Goal: Transaction & Acquisition: Purchase product/service

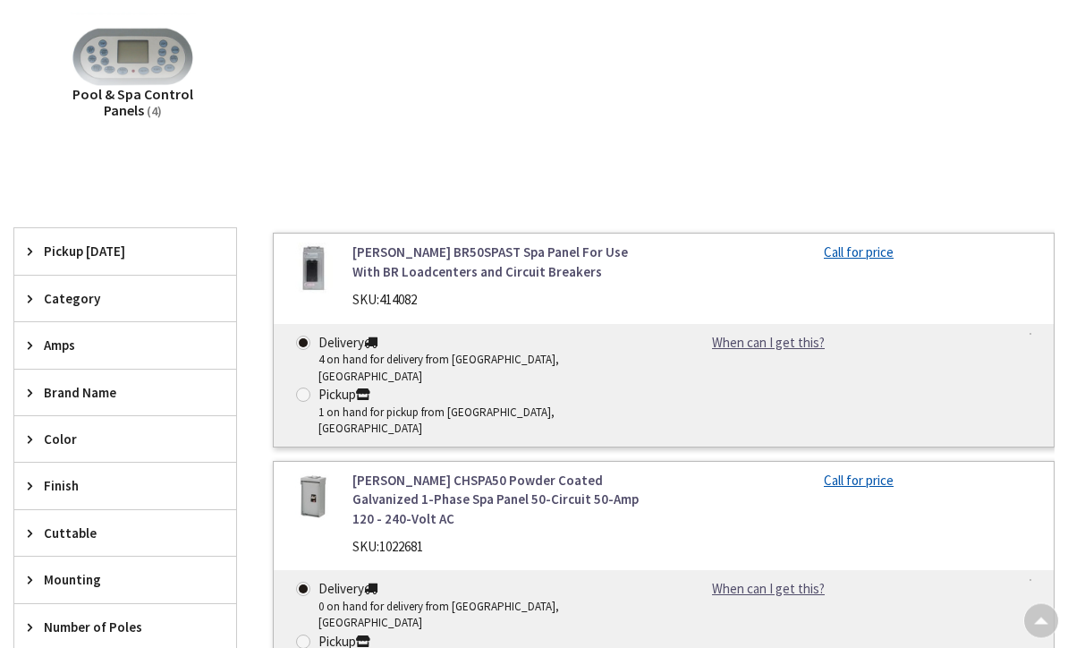
scroll to position [345, 0]
click at [433, 273] on link "[PERSON_NAME] BR50SPAST Spa Panel For Use With BR Loadcenters and Circuit Break…" at bounding box center [501, 261] width 298 height 38
